Goal: Task Accomplishment & Management: Complete application form

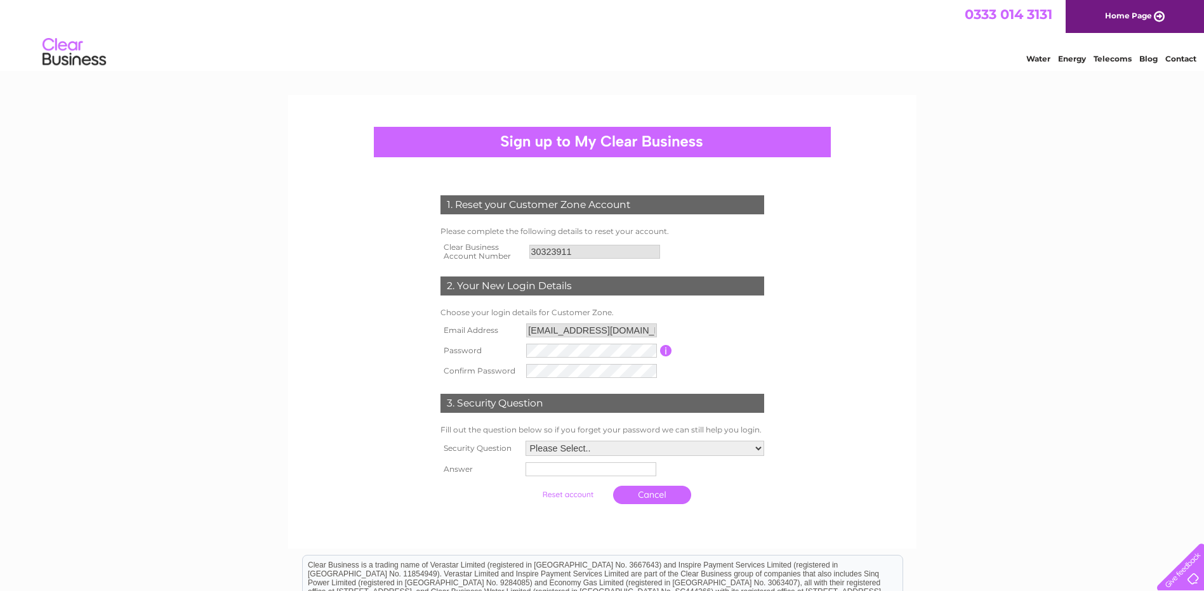
scroll to position [127, 0]
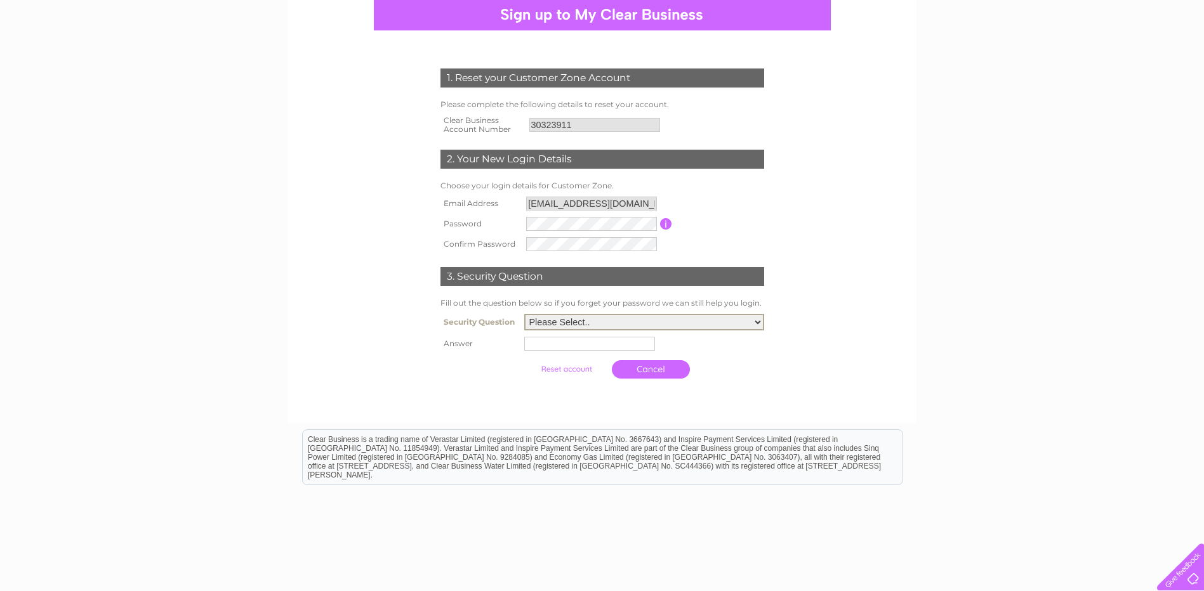
click at [577, 327] on select "Please Select.. In what town or city was your first job? In what town or city d…" at bounding box center [644, 322] width 240 height 16
select select "1"
click at [524, 314] on select "Please Select.. In what town or city was your first job? In what town or city d…" at bounding box center [644, 322] width 240 height 16
click at [560, 339] on input "text" at bounding box center [589, 344] width 131 height 14
type input "Salisbury"
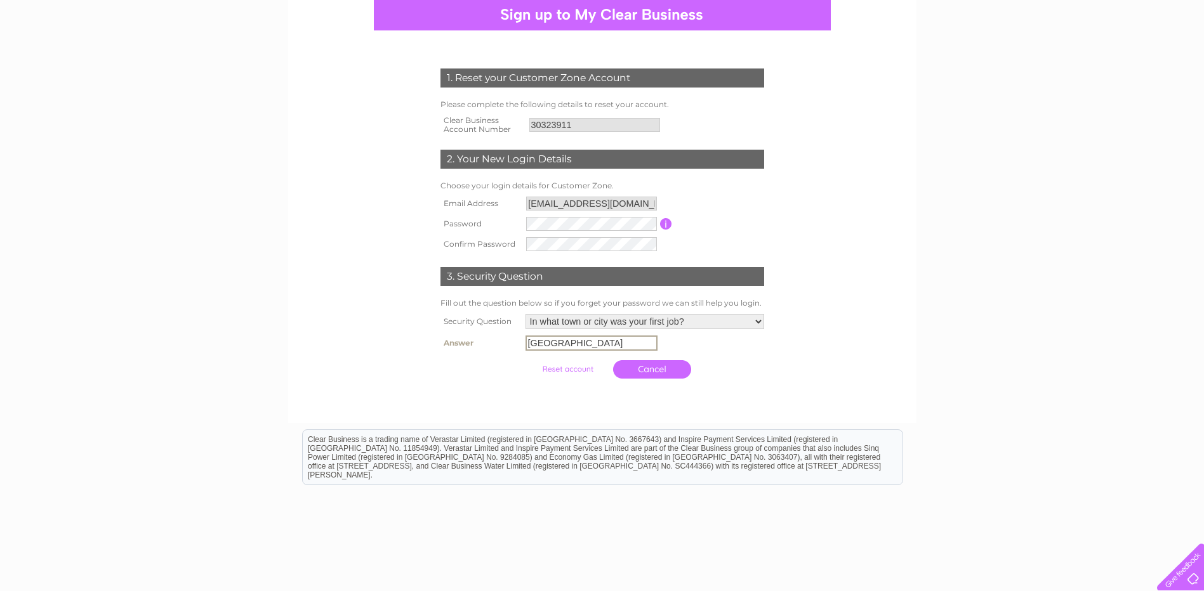
click at [654, 372] on link "Cancel" at bounding box center [652, 369] width 78 height 18
